Goal: Task Accomplishment & Management: Manage account settings

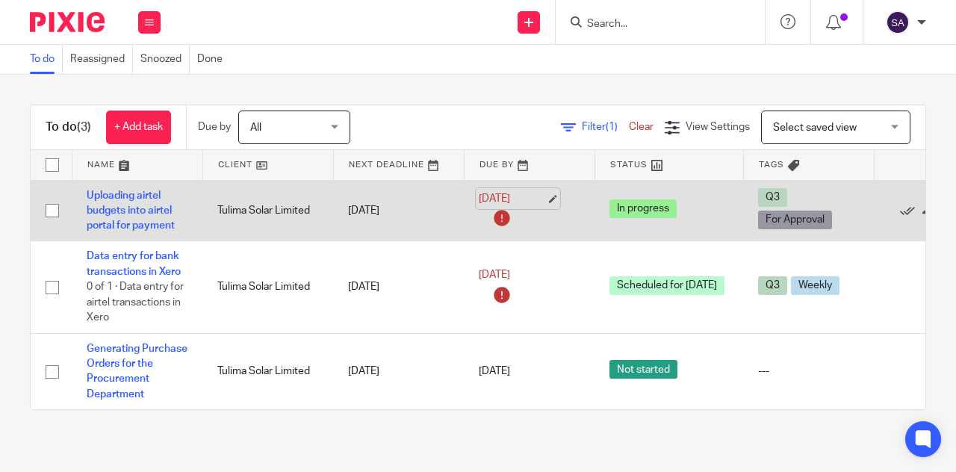
click at [539, 192] on link "26 Aug 2025" at bounding box center [512, 199] width 67 height 16
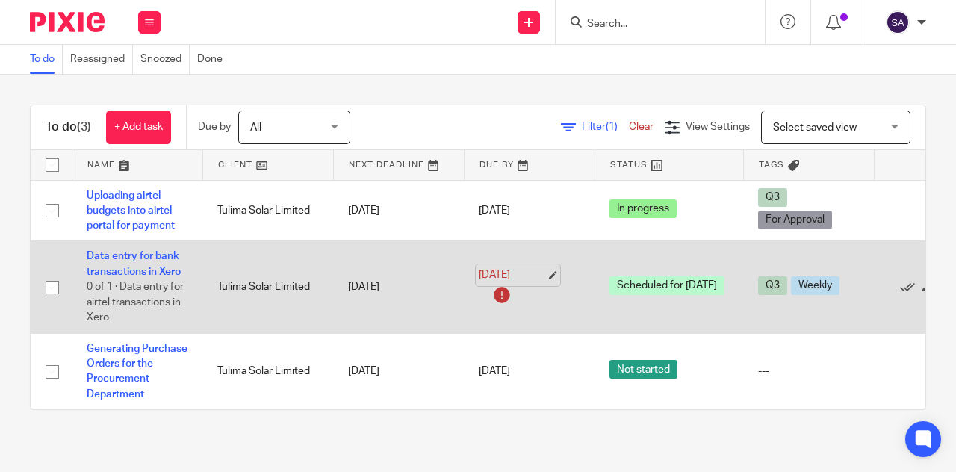
click at [537, 277] on link "26 Aug 2025" at bounding box center [512, 275] width 67 height 16
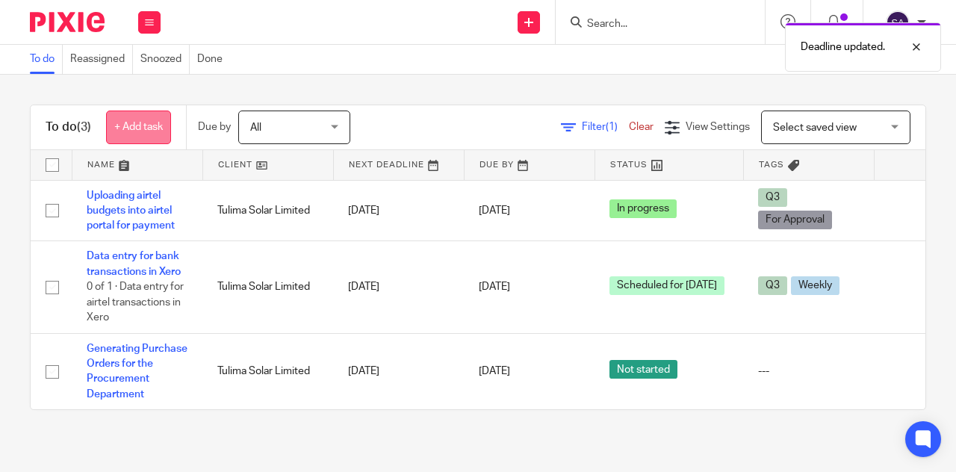
click at [152, 124] on link "+ Add task" at bounding box center [138, 128] width 65 height 34
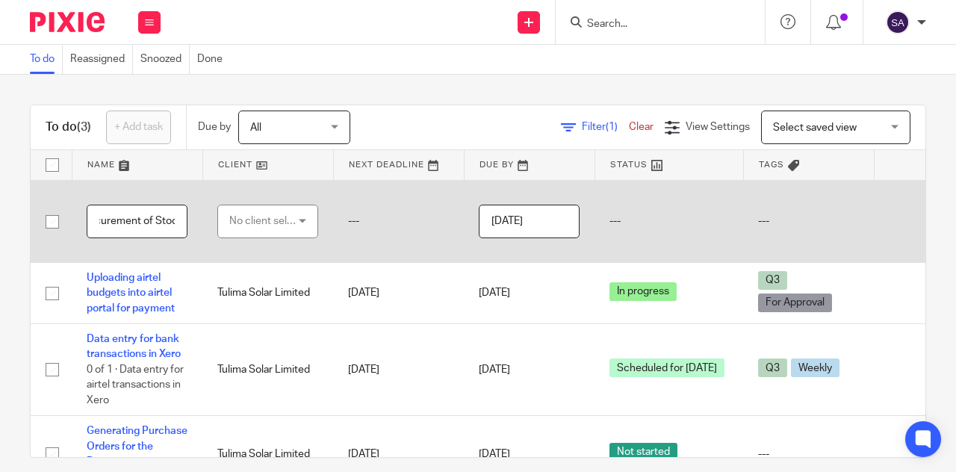
scroll to position [0, 167]
type input "Creating Purchase Orders for Procurement of Stock"
click at [276, 216] on div "No client selected" at bounding box center [264, 220] width 70 height 31
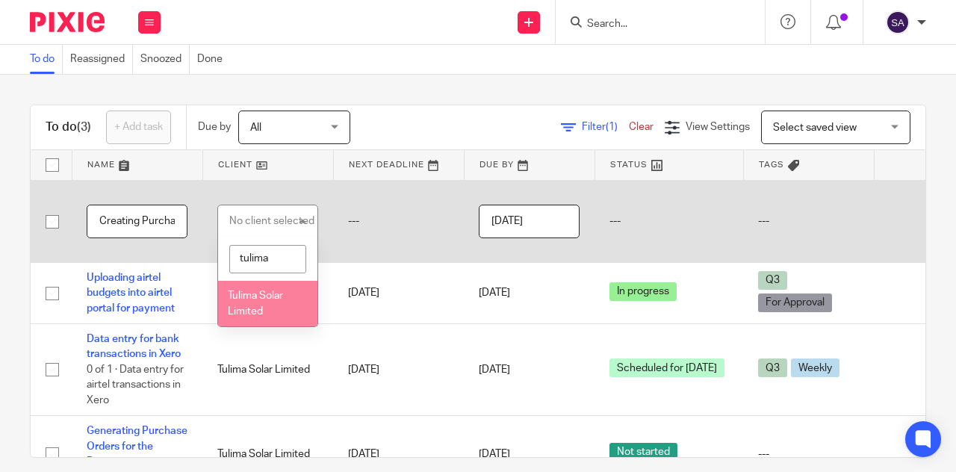
type input "tulima"
click at [249, 307] on span "Tulima Solar Limited" at bounding box center [255, 304] width 55 height 26
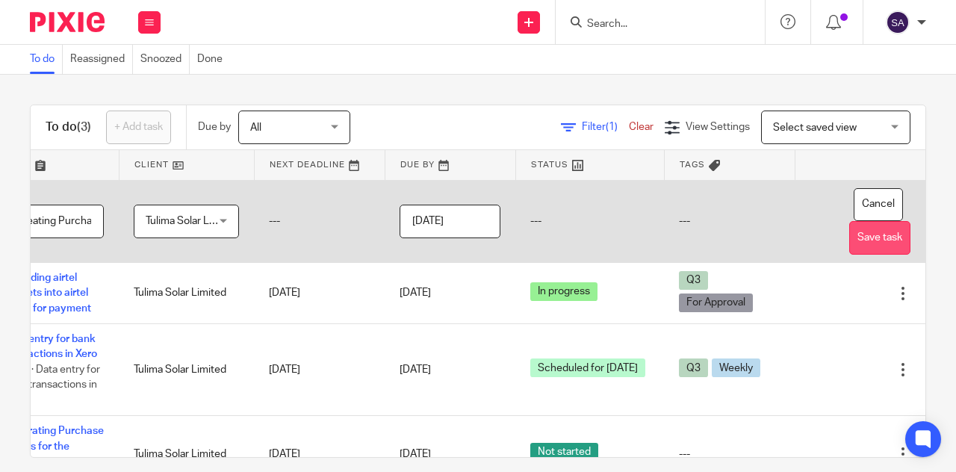
scroll to position [0, 123]
click at [854, 232] on button "Save task" at bounding box center [879, 238] width 61 height 34
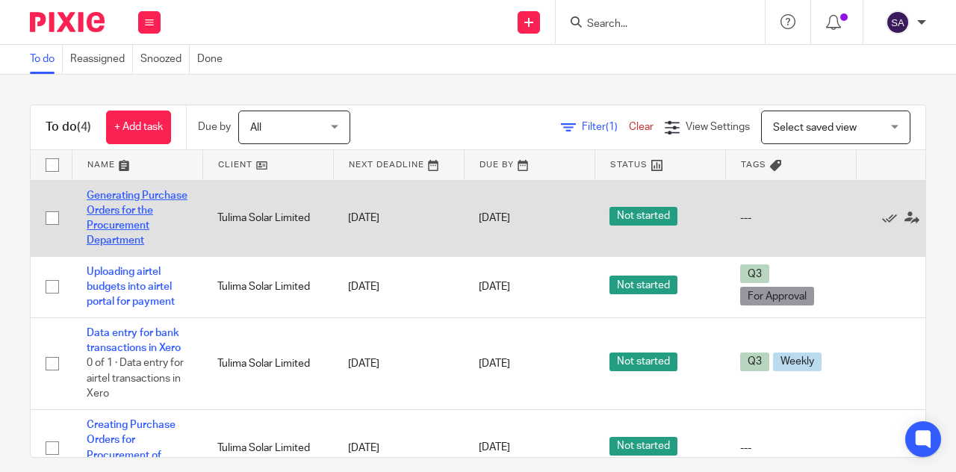
click at [108, 208] on link "Generating Purchase Orders for the Procurement Department" at bounding box center [137, 218] width 101 height 56
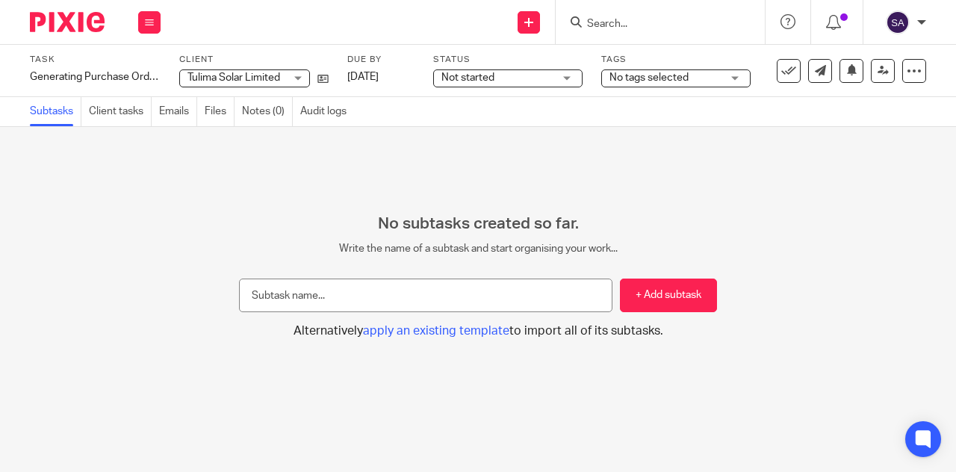
click at [534, 75] on span "Not started" at bounding box center [497, 78] width 112 height 16
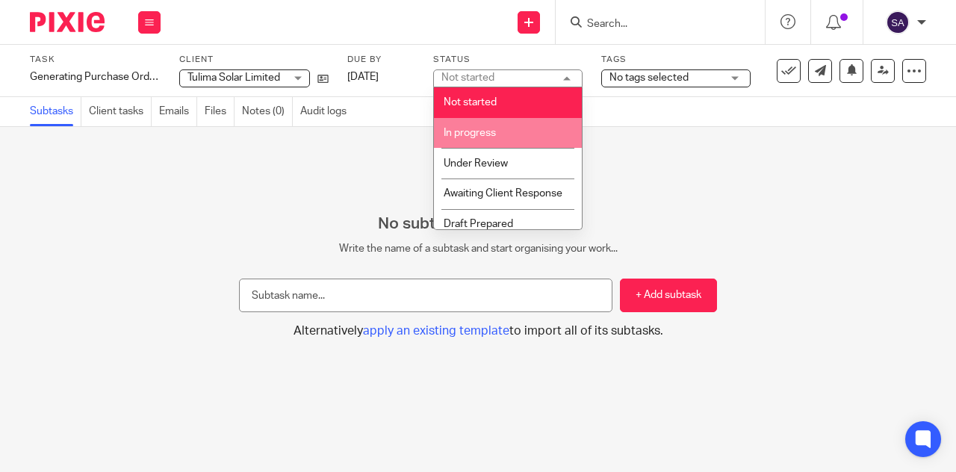
click at [465, 129] on span "In progress" at bounding box center [470, 133] width 52 height 10
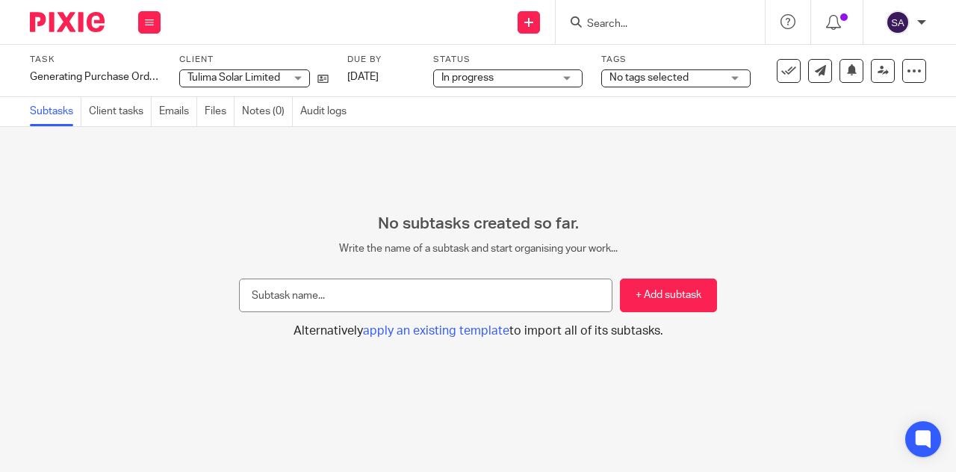
click at [667, 74] on span "No tags selected" at bounding box center [649, 77] width 79 height 10
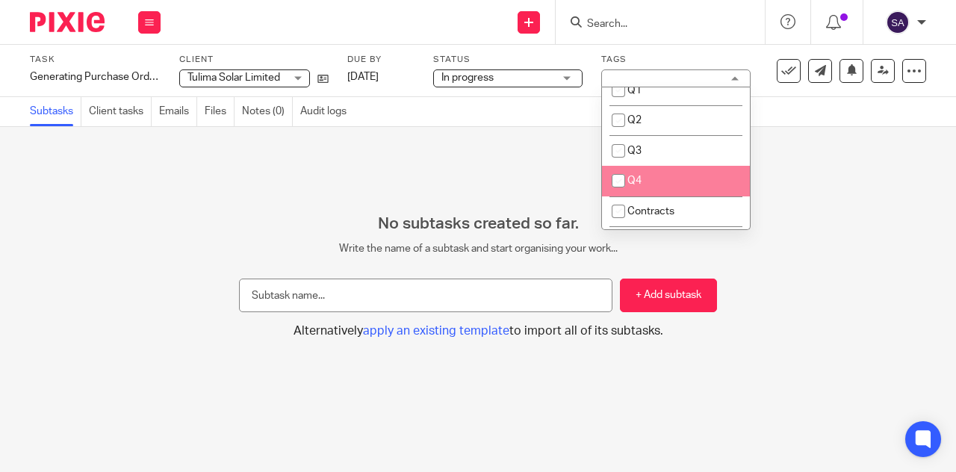
scroll to position [224, 0]
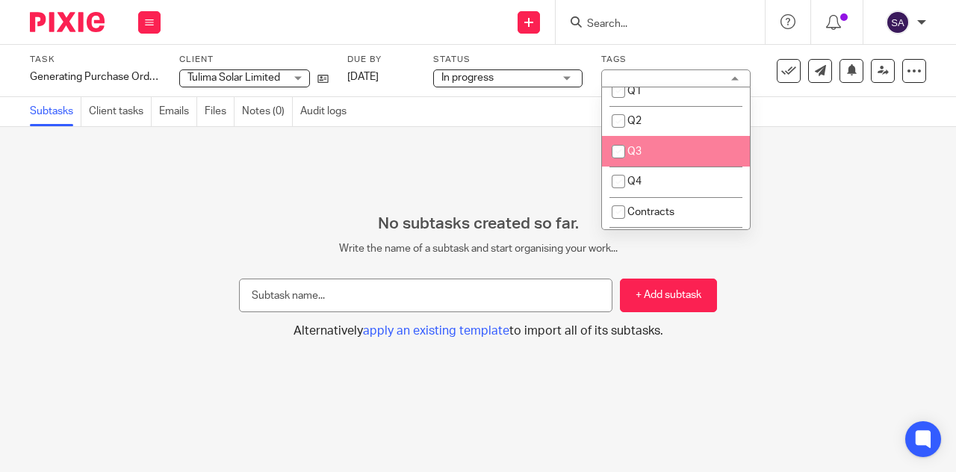
click at [636, 146] on span "Q3" at bounding box center [634, 151] width 14 height 10
checkbox input "true"
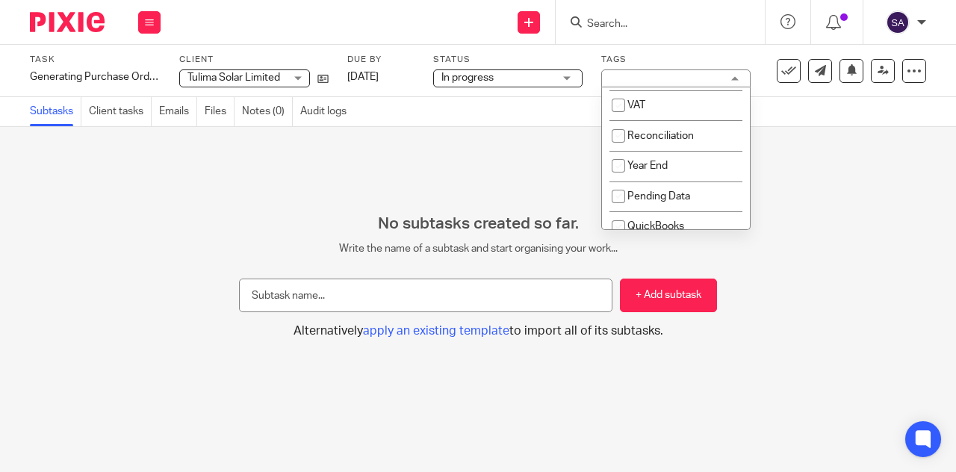
scroll to position [0, 0]
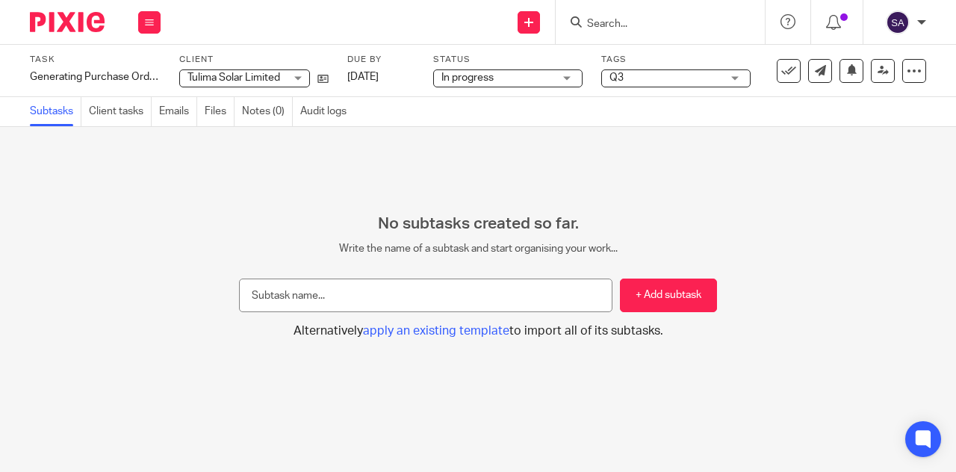
click at [859, 196] on div "No subtasks created so far. Write the name of a subtask and start organising yo…" at bounding box center [478, 299] width 956 height 345
click at [146, 19] on icon at bounding box center [149, 22] width 9 height 9
click at [142, 69] on link "Work" at bounding box center [142, 69] width 26 height 10
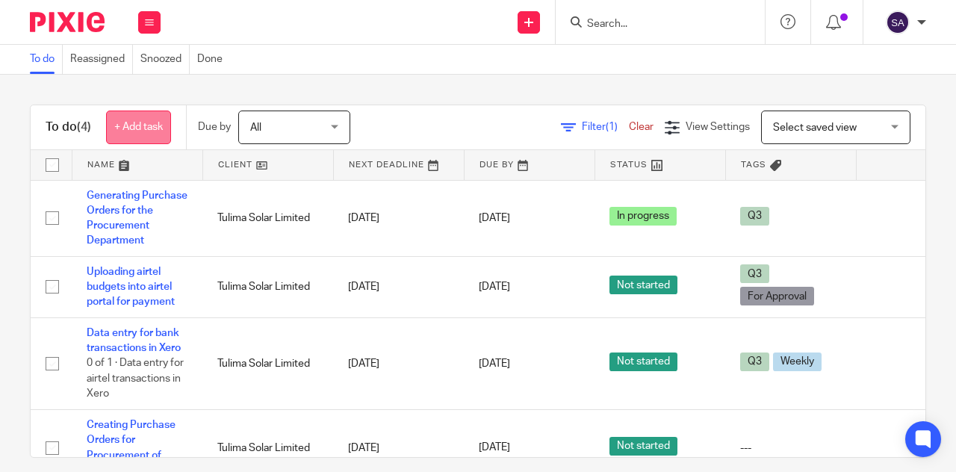
click at [148, 129] on link "+ Add task" at bounding box center [138, 128] width 65 height 34
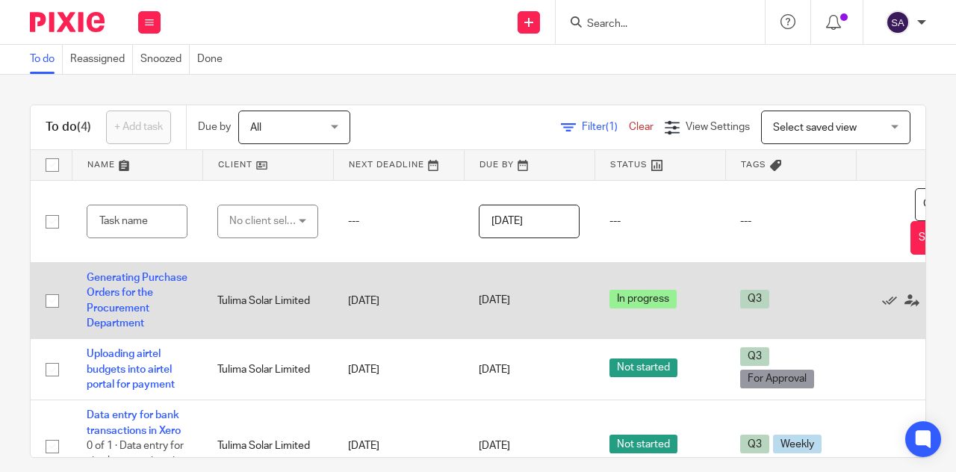
click at [356, 318] on td "[DATE]" at bounding box center [398, 301] width 131 height 76
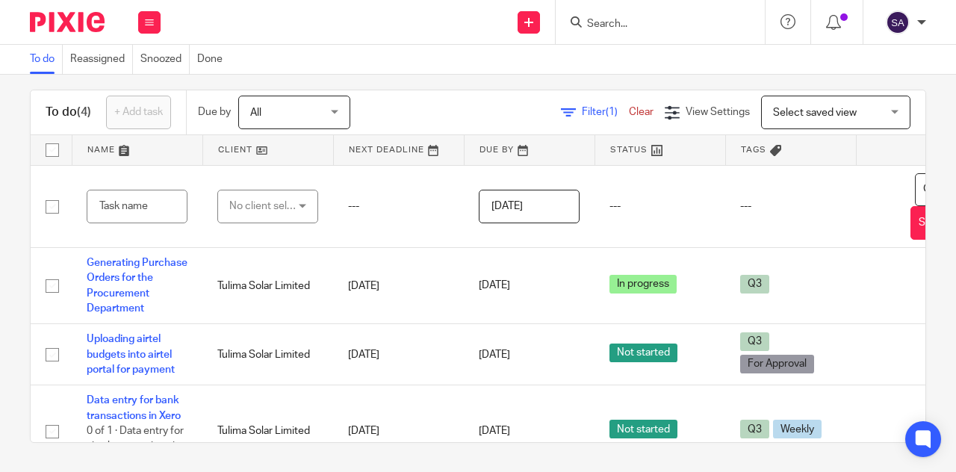
click at [0, 244] on div "To do (4) + Add task Due by All All Today Tomorrow This week Next week This mon…" at bounding box center [478, 273] width 956 height 397
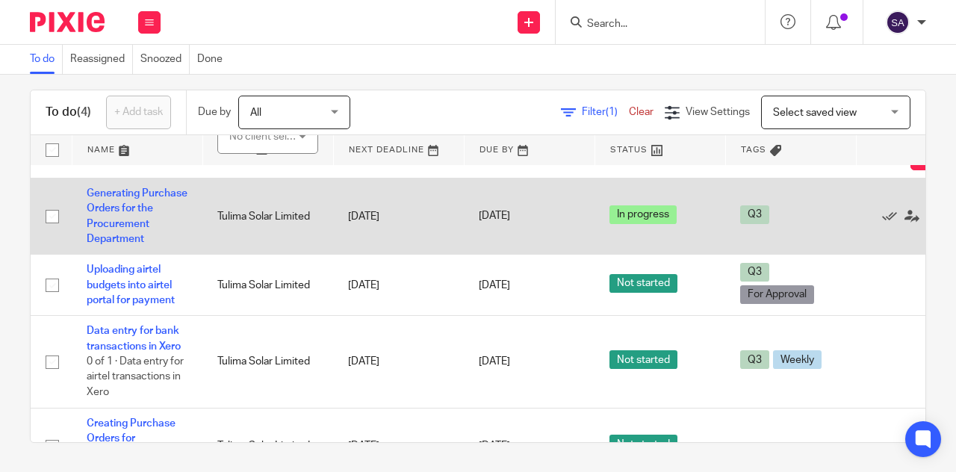
scroll to position [122, 0]
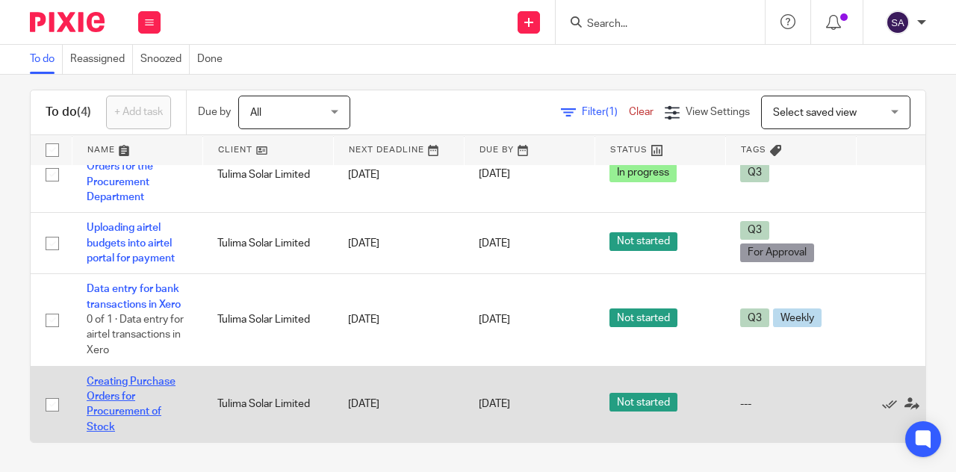
click at [109, 388] on link "Creating Purchase Orders for Procurement of Stock" at bounding box center [131, 404] width 89 height 56
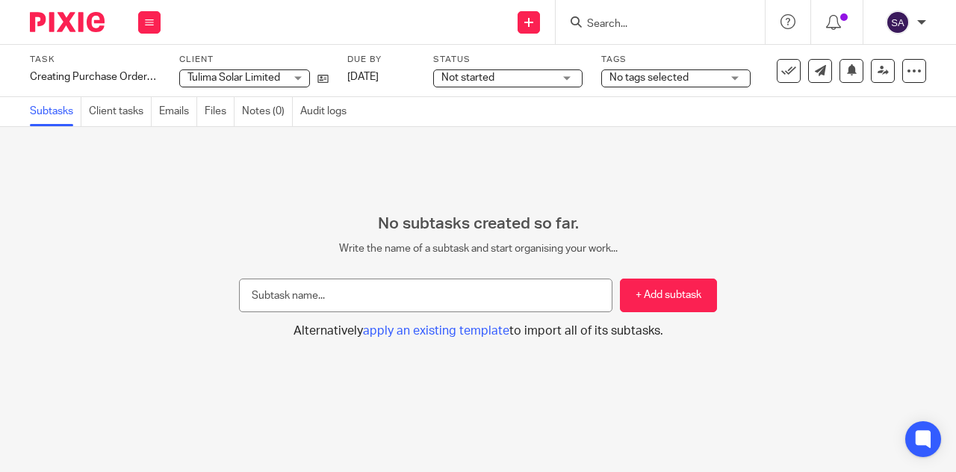
click at [713, 81] on span "No tags selected" at bounding box center [666, 78] width 112 height 16
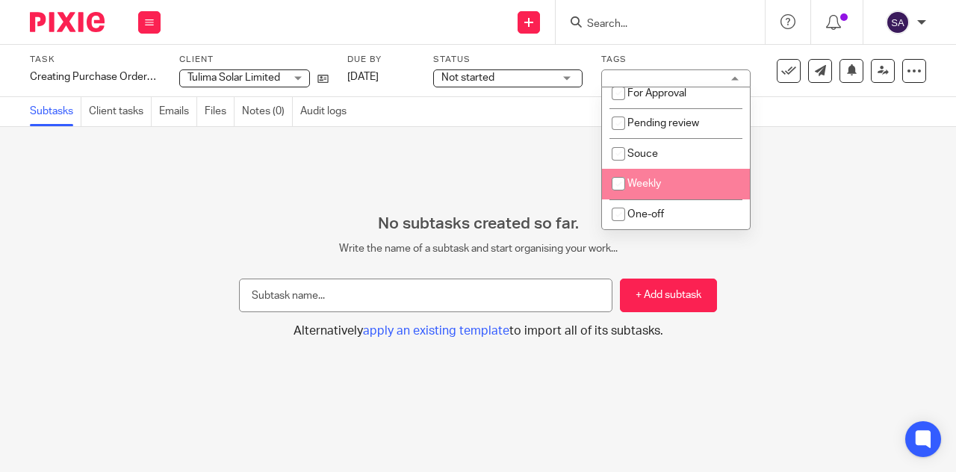
scroll to position [633, 0]
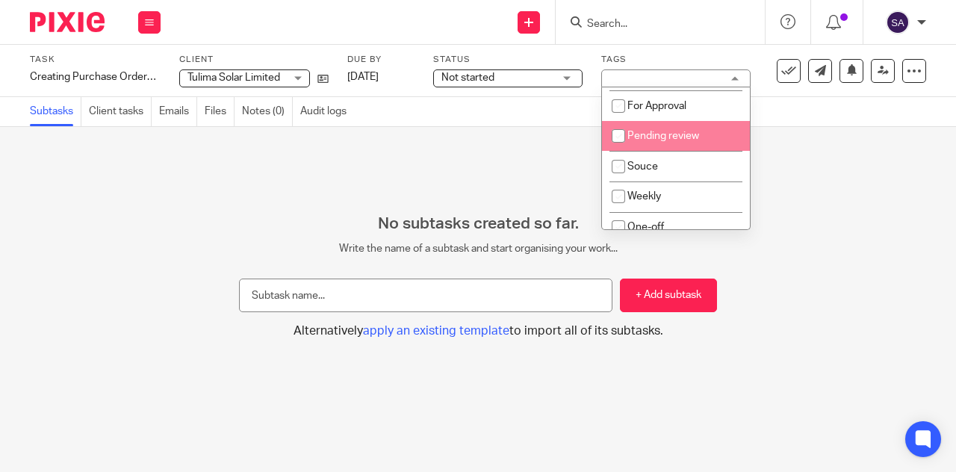
click at [664, 141] on span "Pending review" at bounding box center [663, 136] width 72 height 10
checkbox input "true"
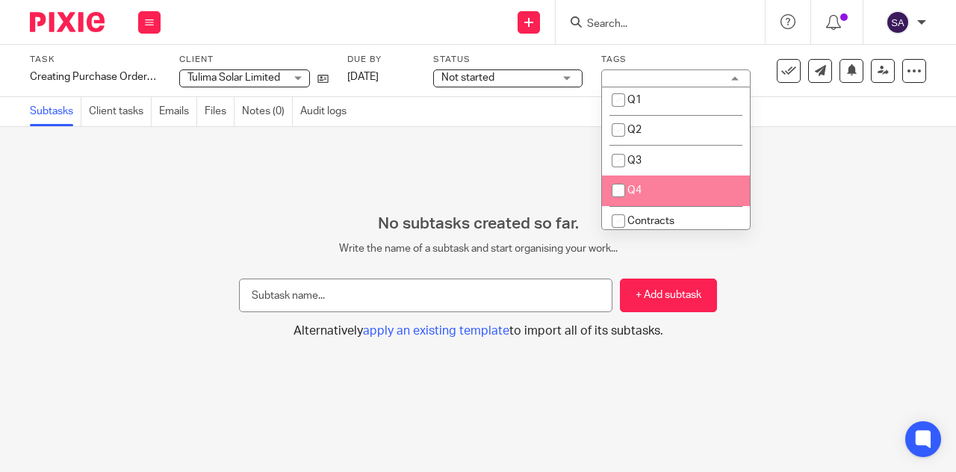
scroll to position [211, 0]
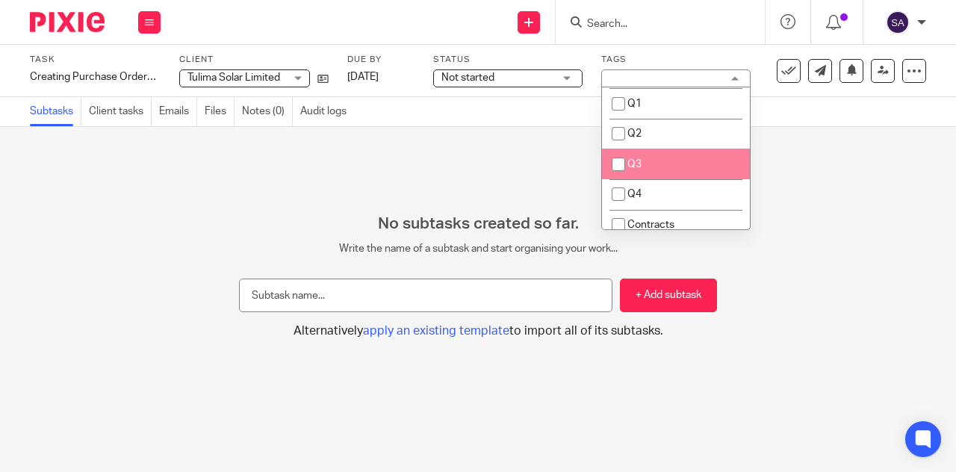
click at [664, 152] on li "Q3" at bounding box center [676, 164] width 148 height 31
checkbox input "false"
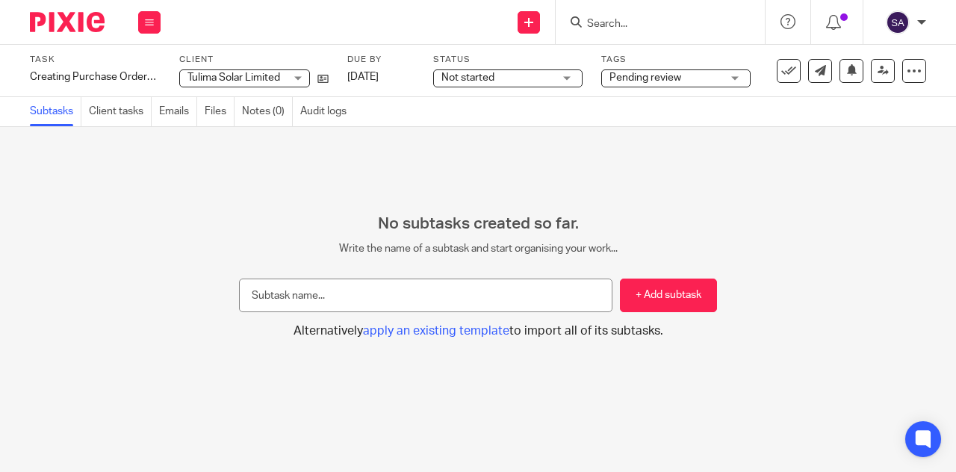
click at [80, 28] on img at bounding box center [67, 22] width 75 height 20
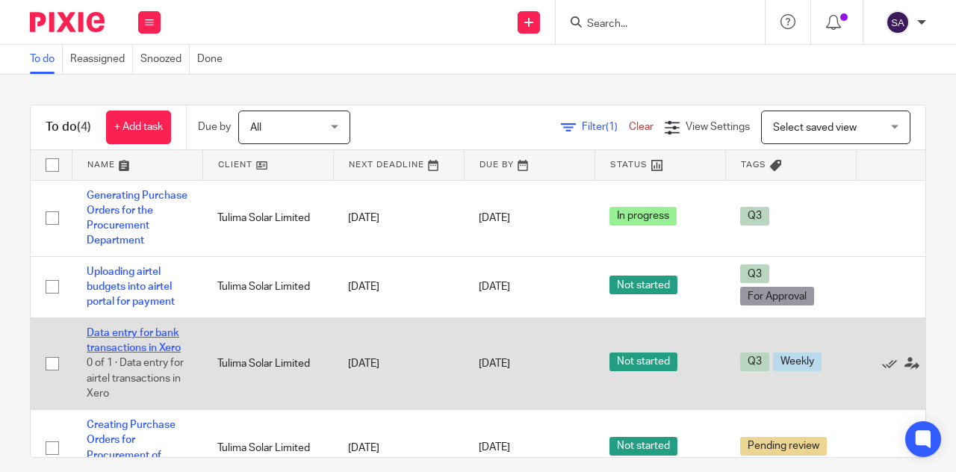
click at [153, 335] on link "Data entry for bank transactions in Xero" at bounding box center [134, 340] width 94 height 25
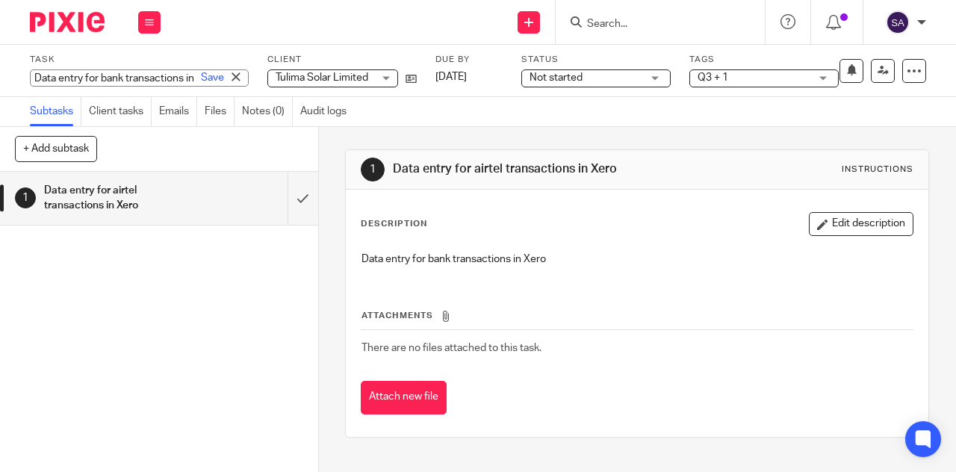
click at [73, 78] on div "Data entry for bank transactions in Xero Save Data entry for bank transactions …" at bounding box center [139, 77] width 219 height 17
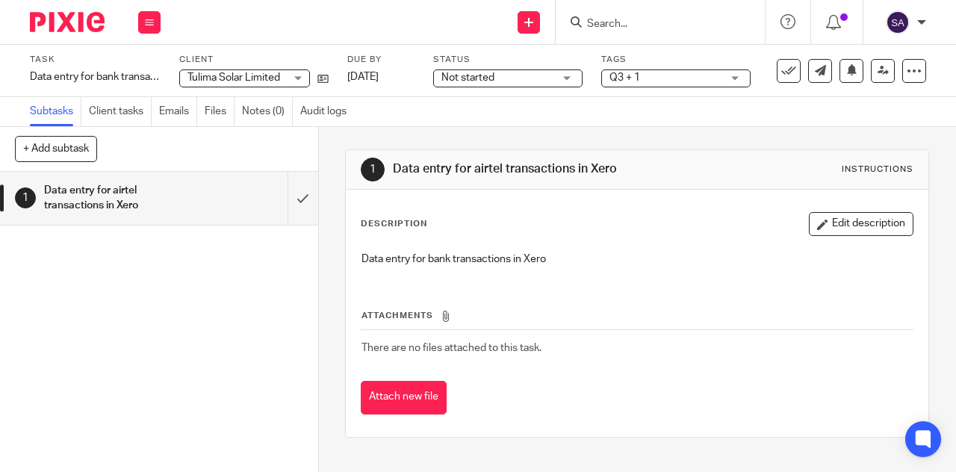
click at [240, 30] on div "Send new email Create task Add client Request signature Get Support Contact via…" at bounding box center [566, 22] width 781 height 44
click at [151, 22] on icon at bounding box center [149, 22] width 9 height 9
click at [67, 22] on img at bounding box center [67, 22] width 75 height 20
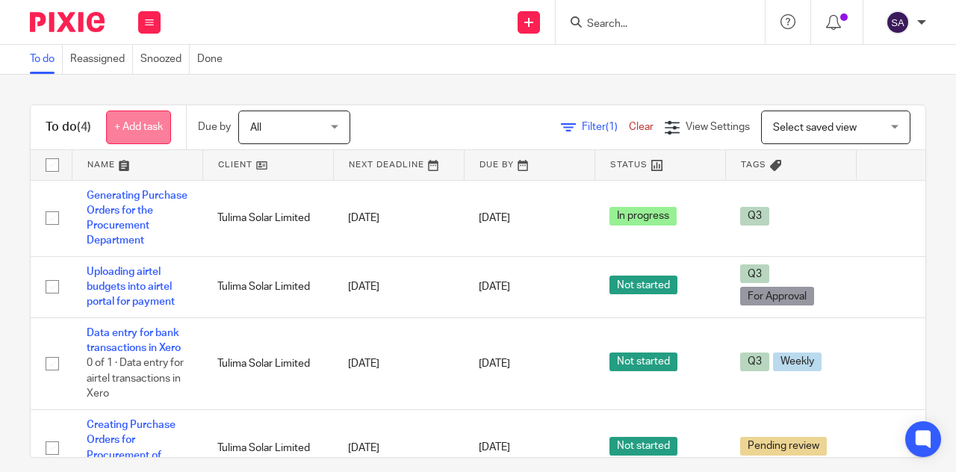
click at [139, 134] on link "+ Add task" at bounding box center [138, 128] width 65 height 34
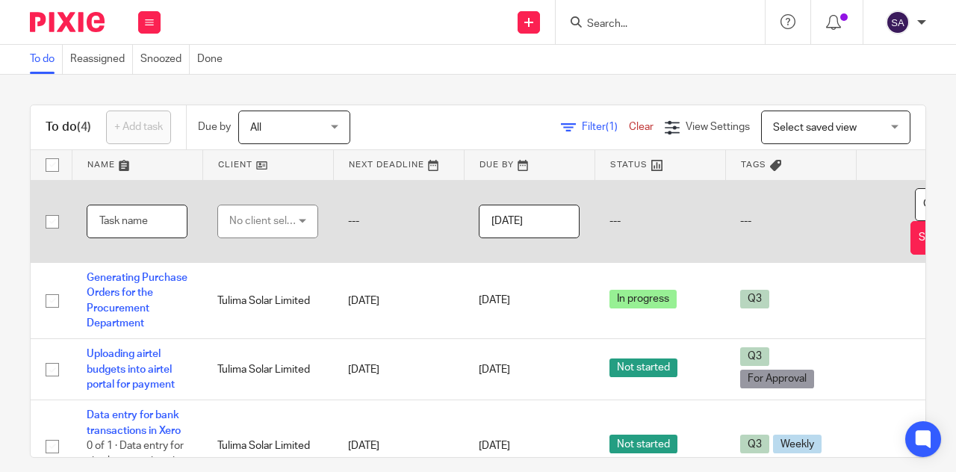
click at [115, 220] on input "text" at bounding box center [137, 222] width 101 height 34
paste input "Data entry for bank transactions in Xero"
click at [134, 218] on input "Data entry for bank transactions in Xero" at bounding box center [137, 222] width 101 height 34
type input "Data entry for Airtel transactions in Xero"
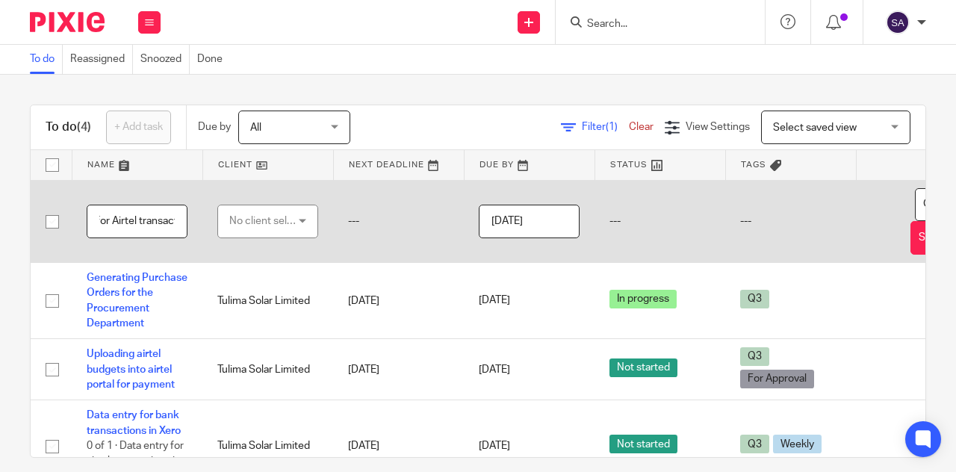
scroll to position [0, 0]
click at [264, 217] on div "No client selected" at bounding box center [264, 220] width 70 height 31
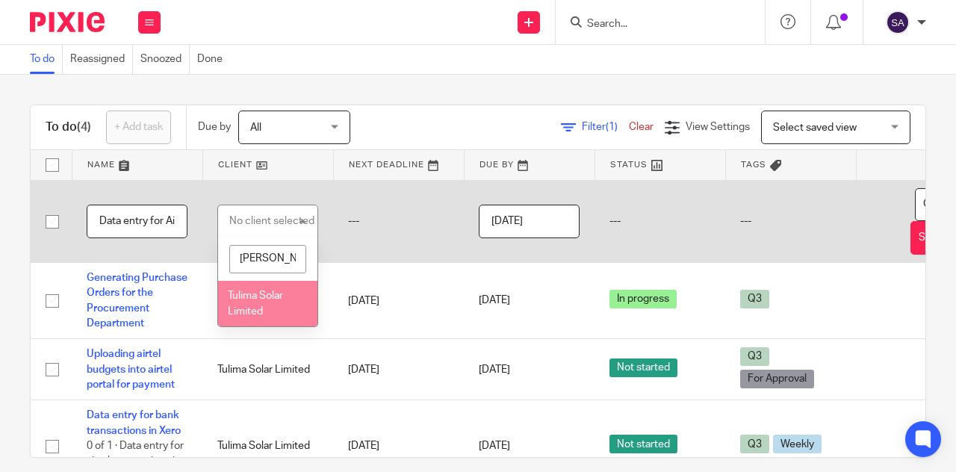
type input "tuli"
click at [254, 315] on span "Tulima Solar Limited" at bounding box center [255, 304] width 55 height 26
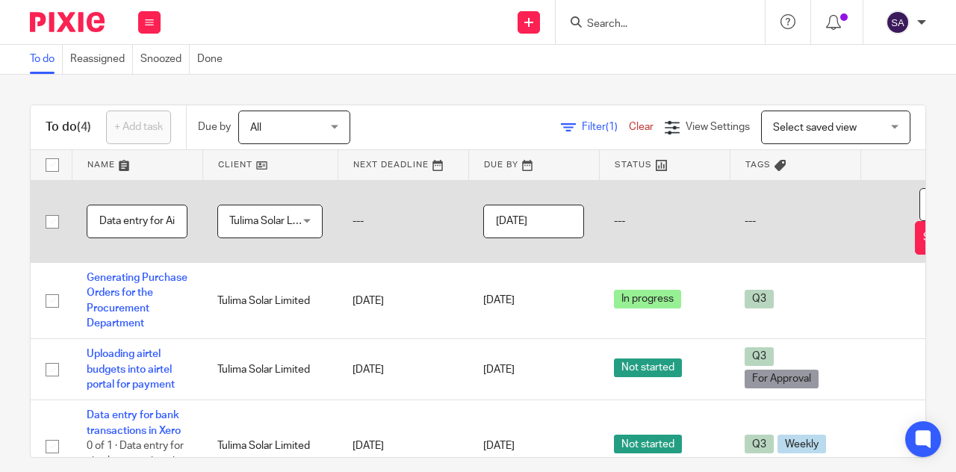
scroll to position [0, 100]
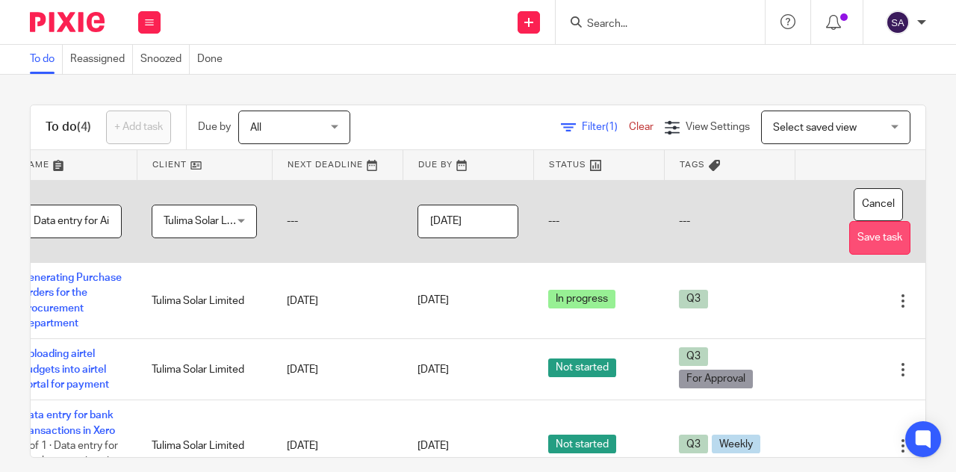
click at [849, 236] on button "Save task" at bounding box center [879, 238] width 61 height 34
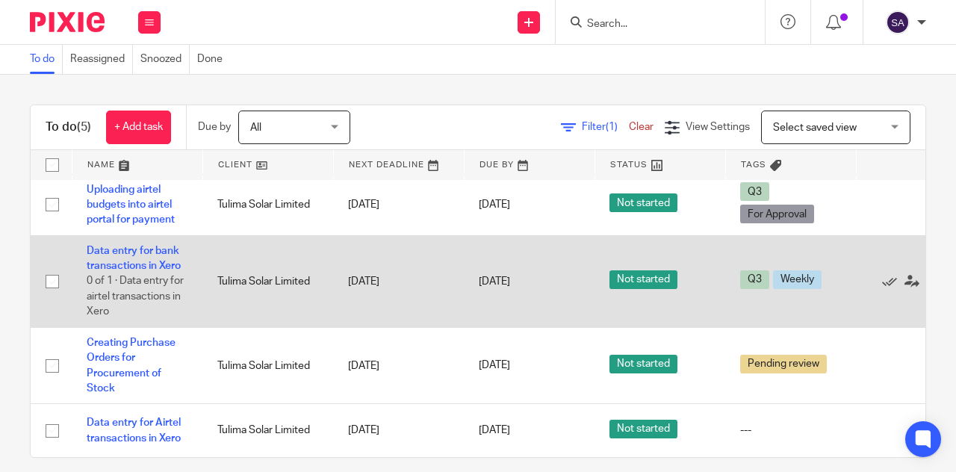
scroll to position [93, 0]
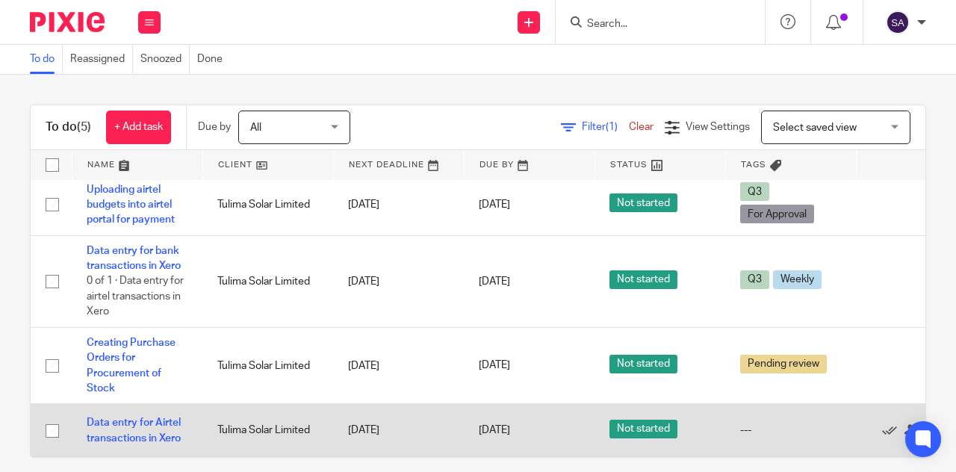
click at [116, 417] on td "Data entry for Airtel transactions in Xero" at bounding box center [137, 430] width 131 height 53
click at [134, 418] on link "Data entry for Airtel transactions in Xero" at bounding box center [134, 430] width 94 height 25
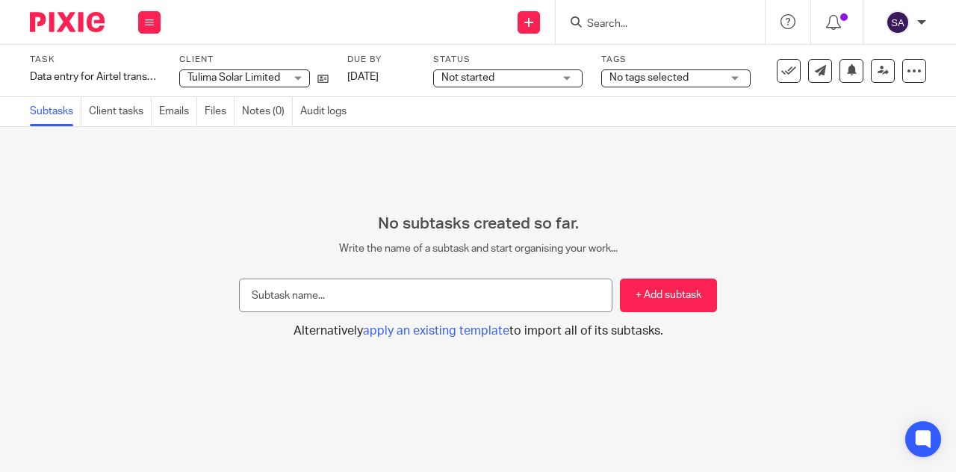
click at [487, 72] on span "Not started" at bounding box center [467, 77] width 53 height 10
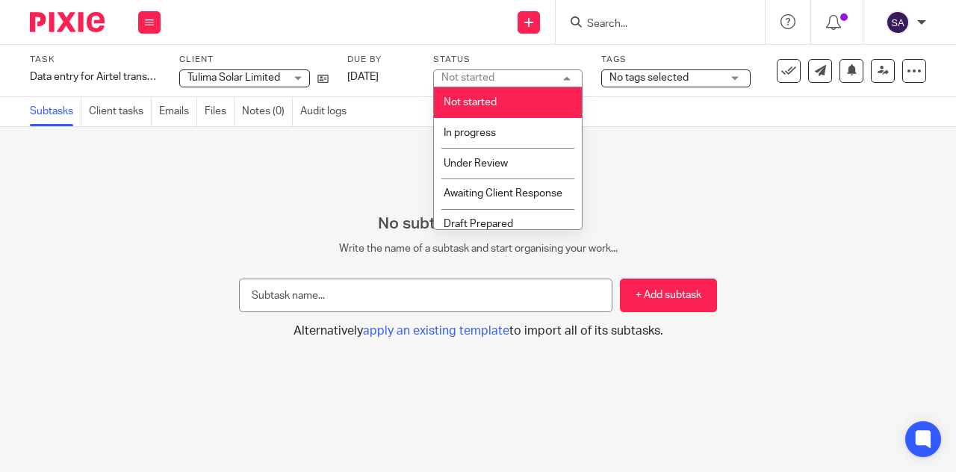
scroll to position [55, 0]
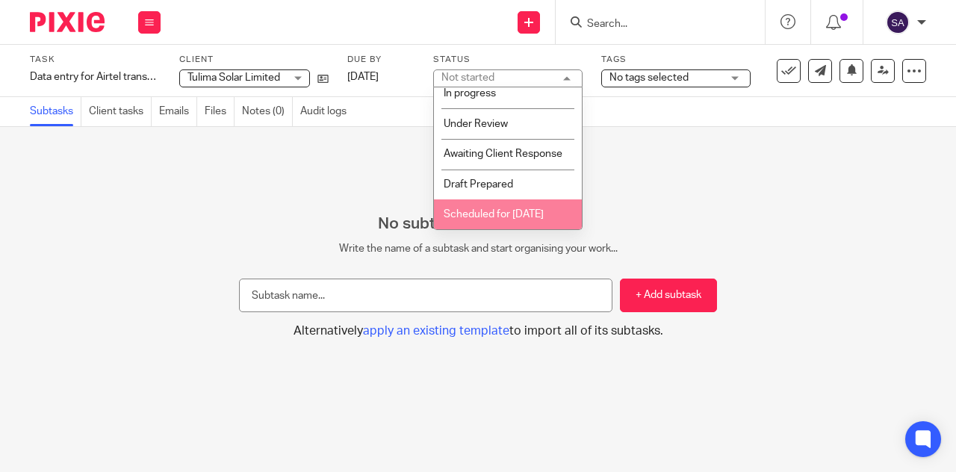
click at [492, 215] on span "Scheduled for [DATE]" at bounding box center [494, 214] width 100 height 10
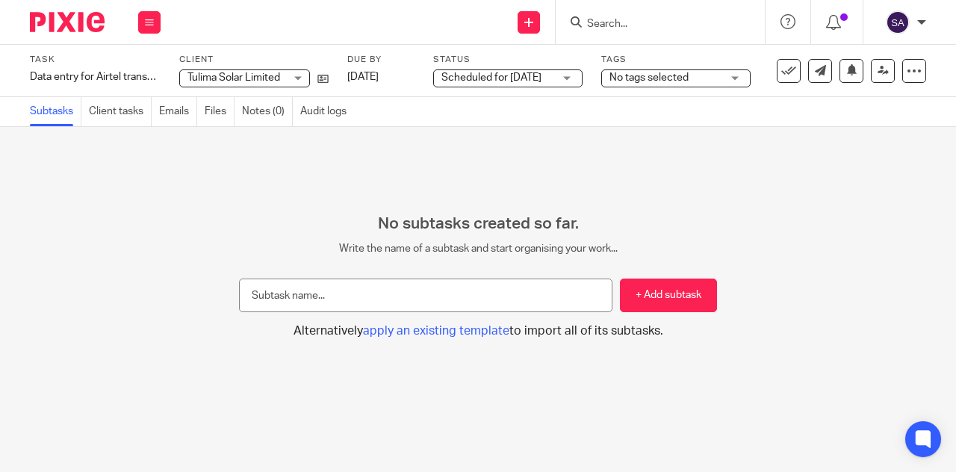
click at [689, 78] on span "No tags selected" at bounding box center [666, 78] width 112 height 16
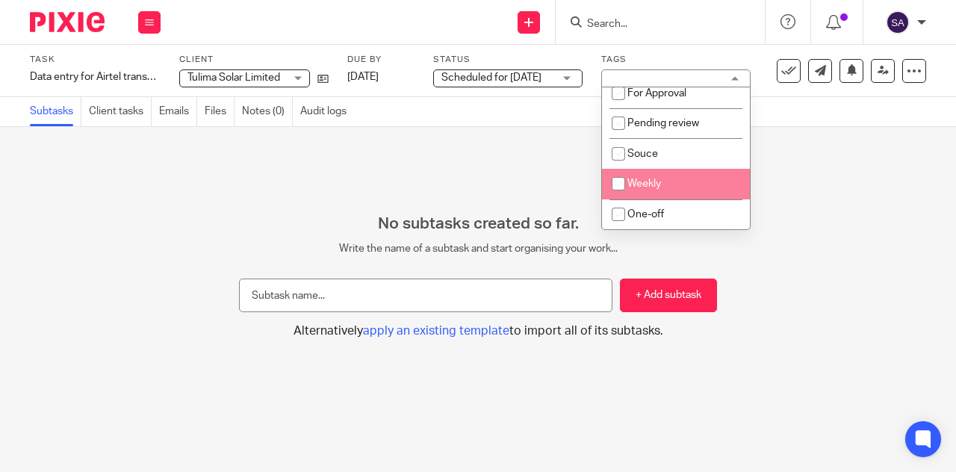
scroll to position [662, 0]
click at [615, 179] on input "checkbox" at bounding box center [618, 184] width 28 height 28
checkbox input "true"
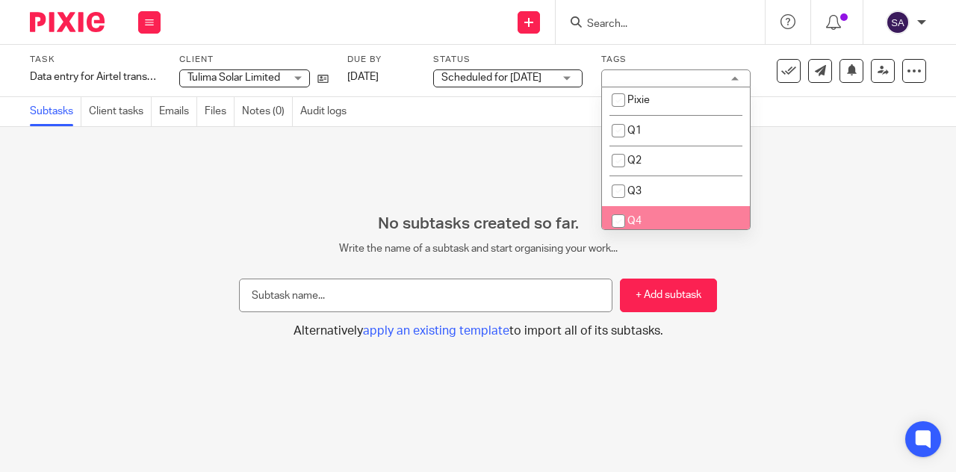
scroll to position [184, 0]
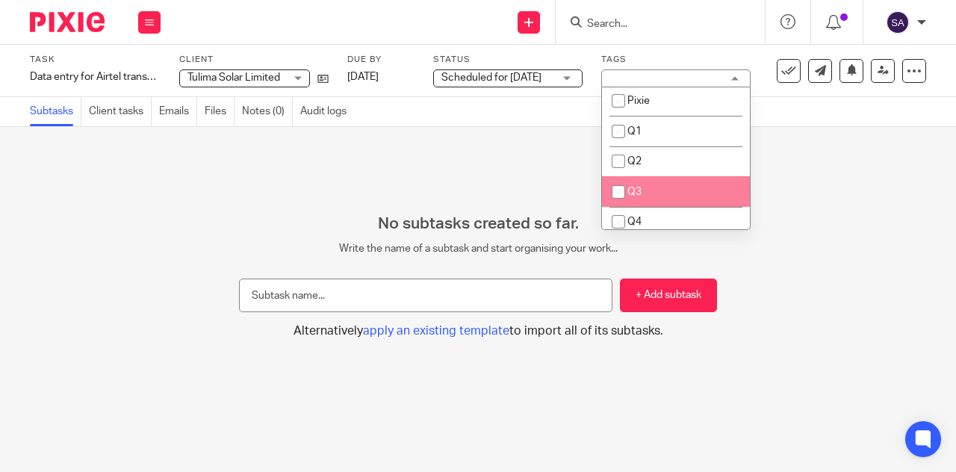
click at [618, 188] on input "checkbox" at bounding box center [618, 192] width 28 height 28
checkbox input "true"
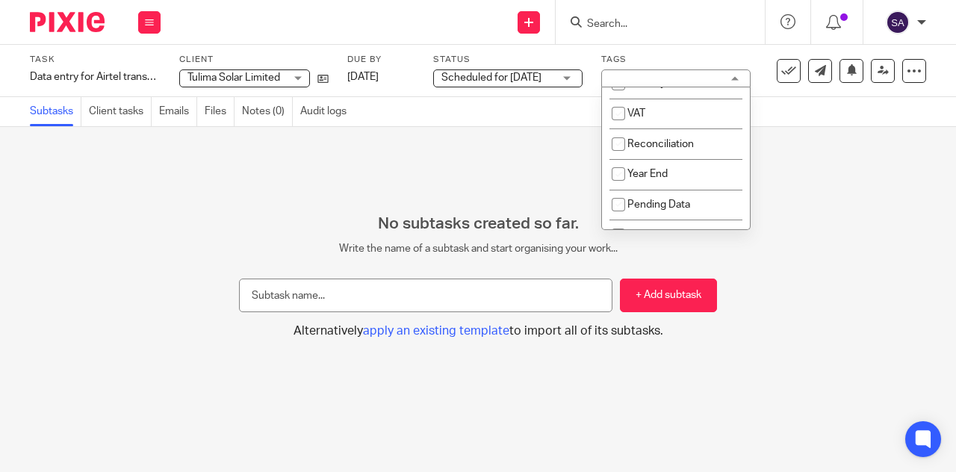
scroll to position [0, 0]
click at [344, 184] on div "No subtasks created so far. Write the name of a subtask and start organising yo…" at bounding box center [478, 299] width 956 height 345
click at [84, 28] on img at bounding box center [67, 22] width 75 height 20
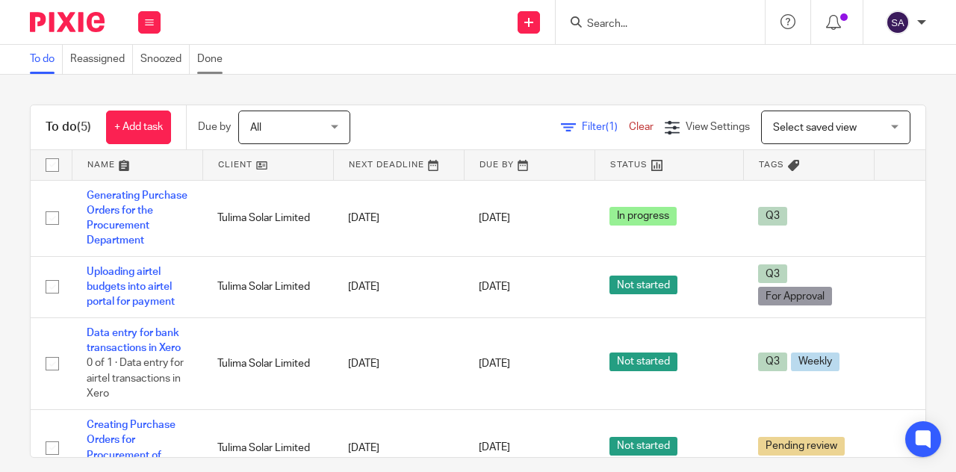
click at [227, 49] on link "Done" at bounding box center [213, 59] width 33 height 29
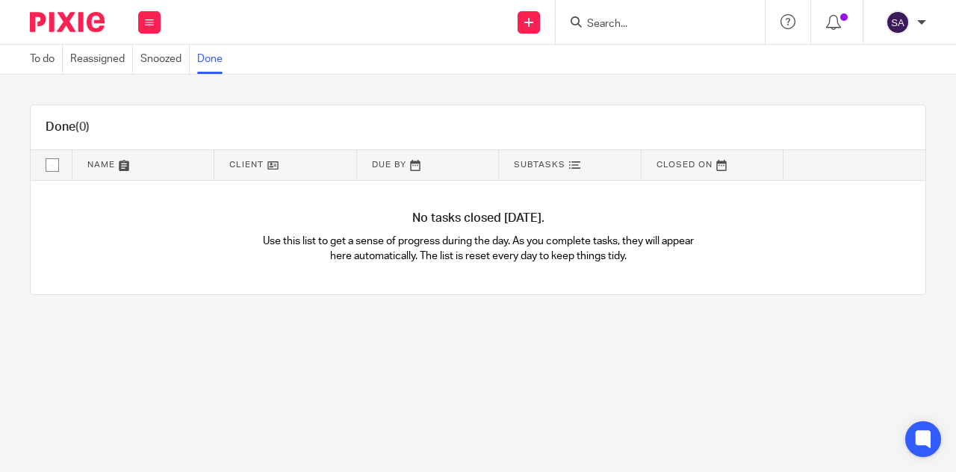
click at [64, 26] on img at bounding box center [67, 22] width 75 height 20
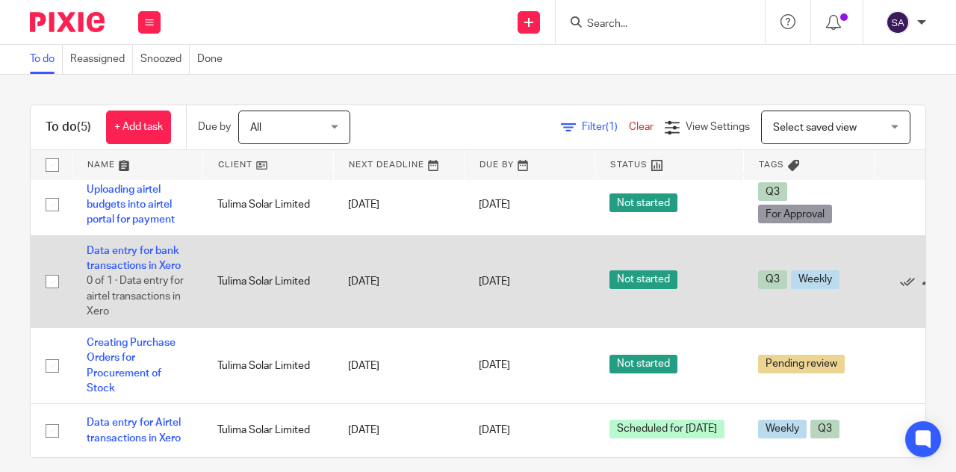
scroll to position [15, 0]
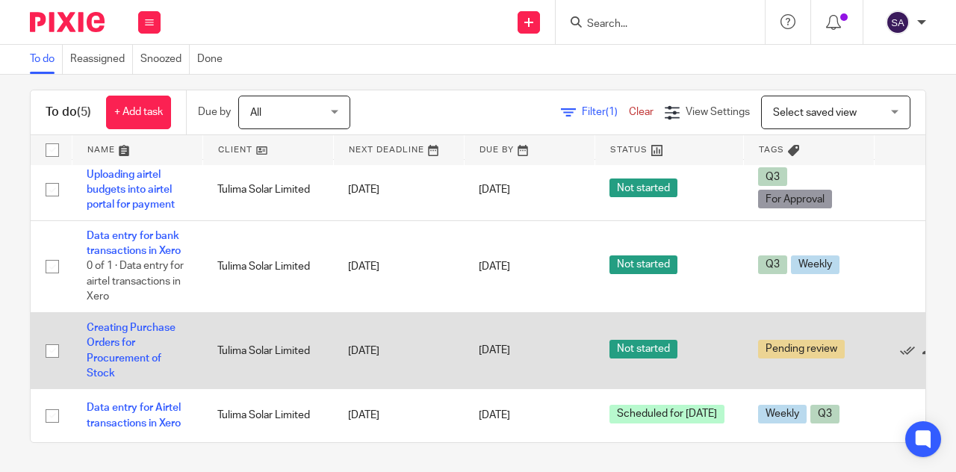
click at [54, 339] on input "checkbox" at bounding box center [52, 351] width 28 height 28
checkbox input "true"
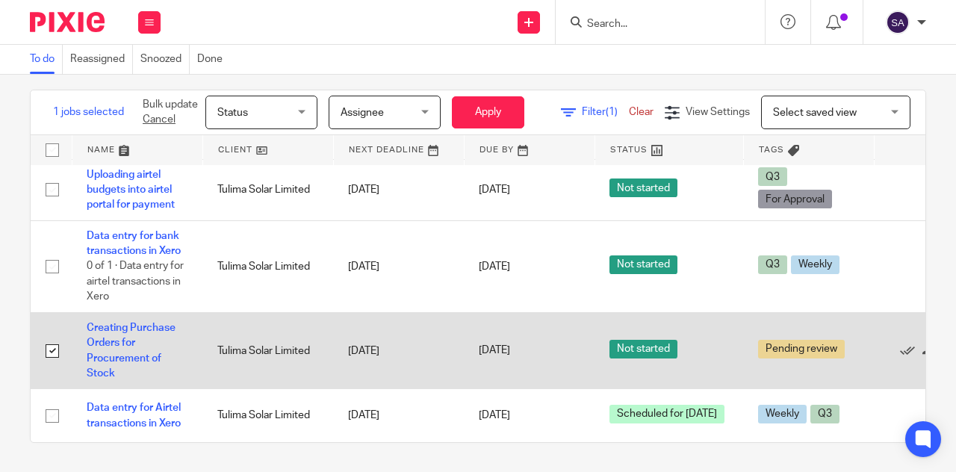
scroll to position [93, 127]
